Goal: Information Seeking & Learning: Check status

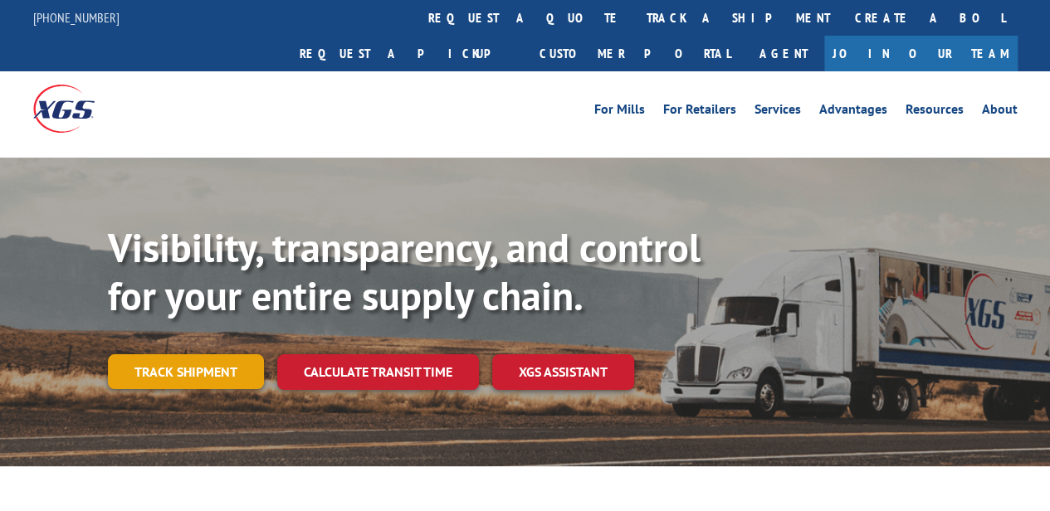
click at [212, 354] on link "Track shipment" at bounding box center [186, 371] width 156 height 35
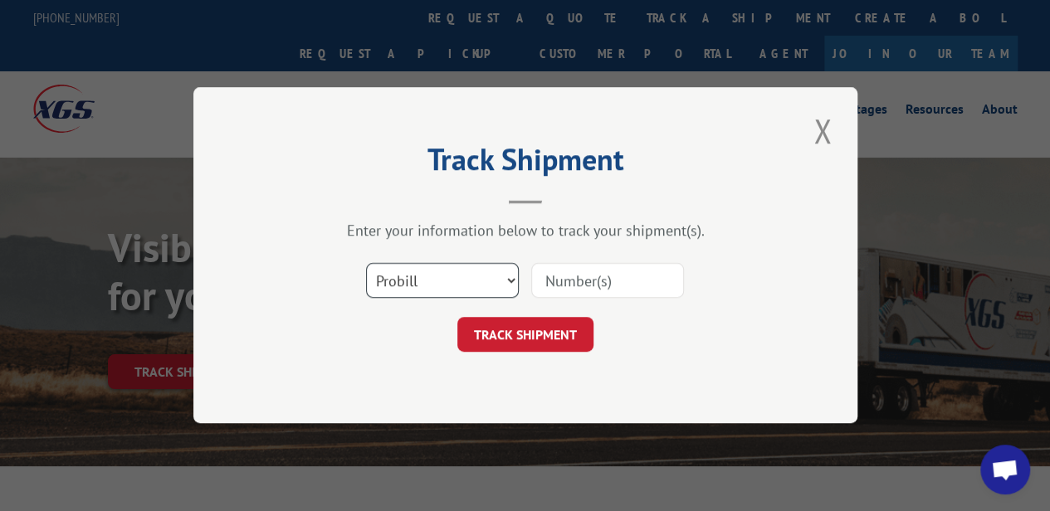
click at [504, 281] on select "Select category... Probill BOL PO" at bounding box center [442, 281] width 153 height 35
select select "bol"
click at [366, 264] on select "Select category... Probill BOL PO" at bounding box center [442, 281] width 153 height 35
click at [579, 284] on input at bounding box center [607, 281] width 153 height 35
paste input "6100040651"
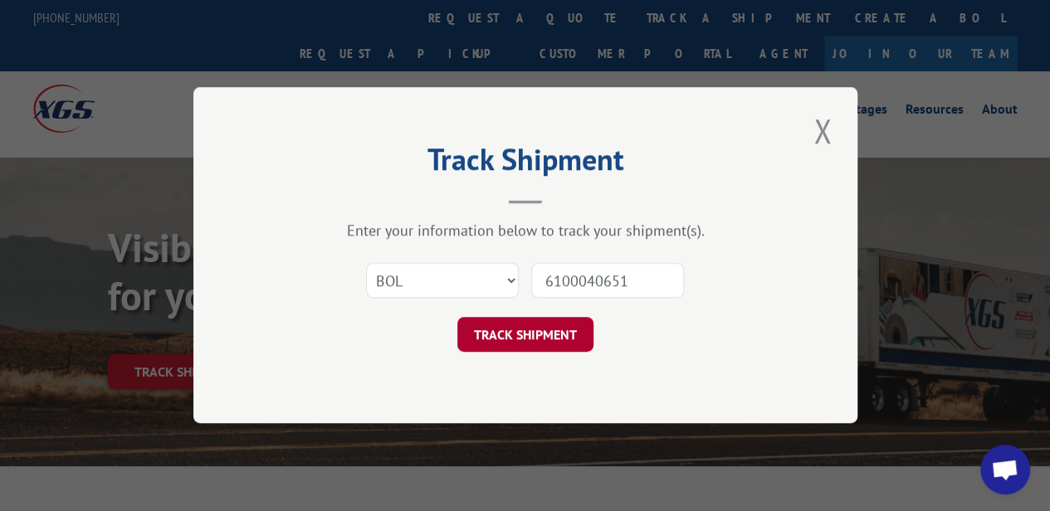
type input "6100040651"
click at [543, 343] on button "TRACK SHIPMENT" at bounding box center [525, 335] width 136 height 35
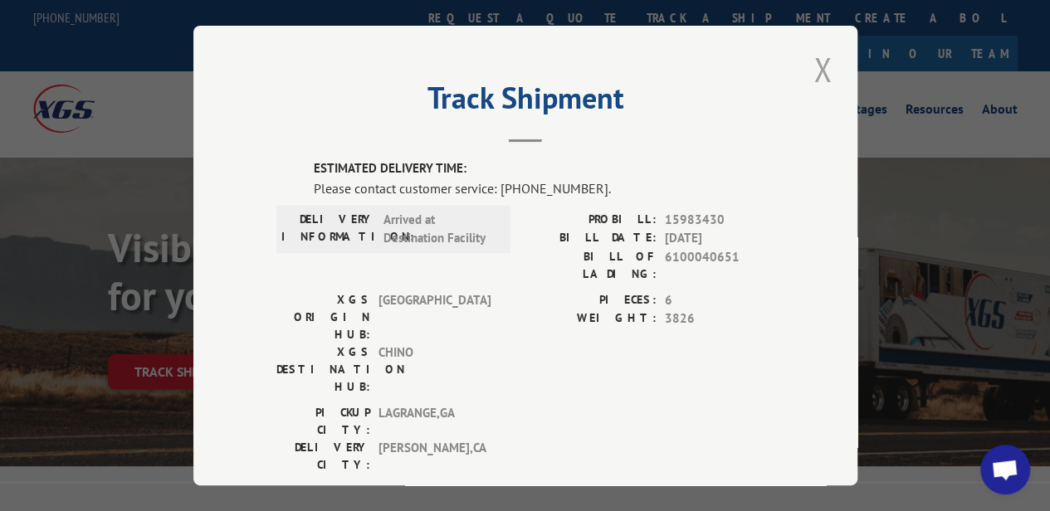
click at [811, 82] on button "Close modal" at bounding box center [822, 69] width 28 height 46
